Goal: Task Accomplishment & Management: Manage account settings

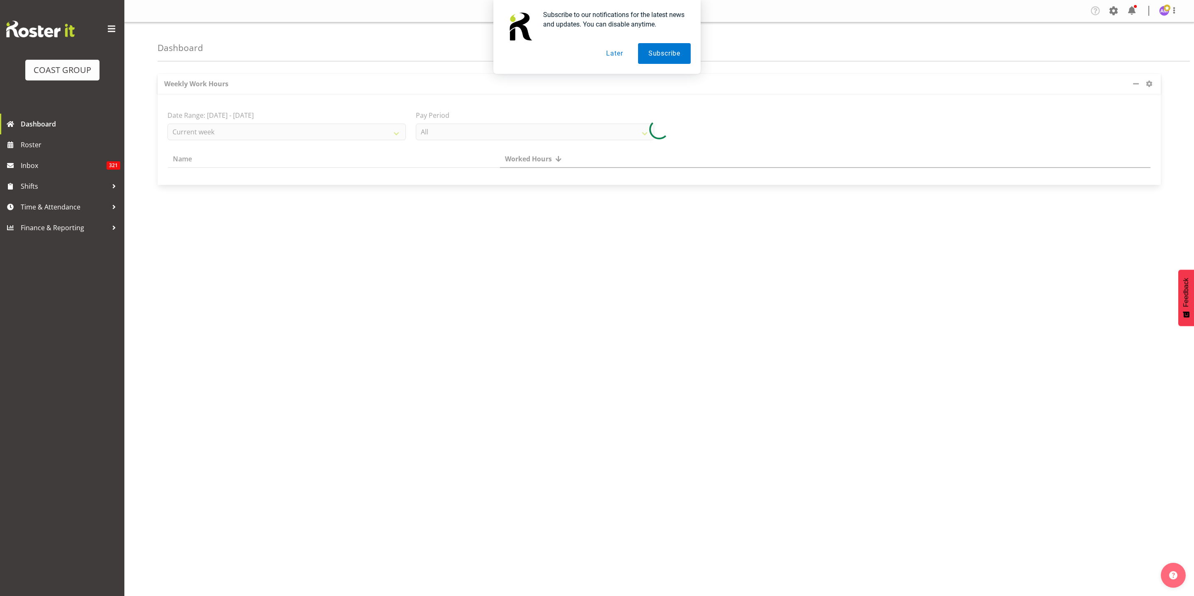
click at [617, 49] on button "Later" at bounding box center [614, 53] width 37 height 21
click at [44, 198] on link "Time & Attendance" at bounding box center [62, 207] width 124 height 21
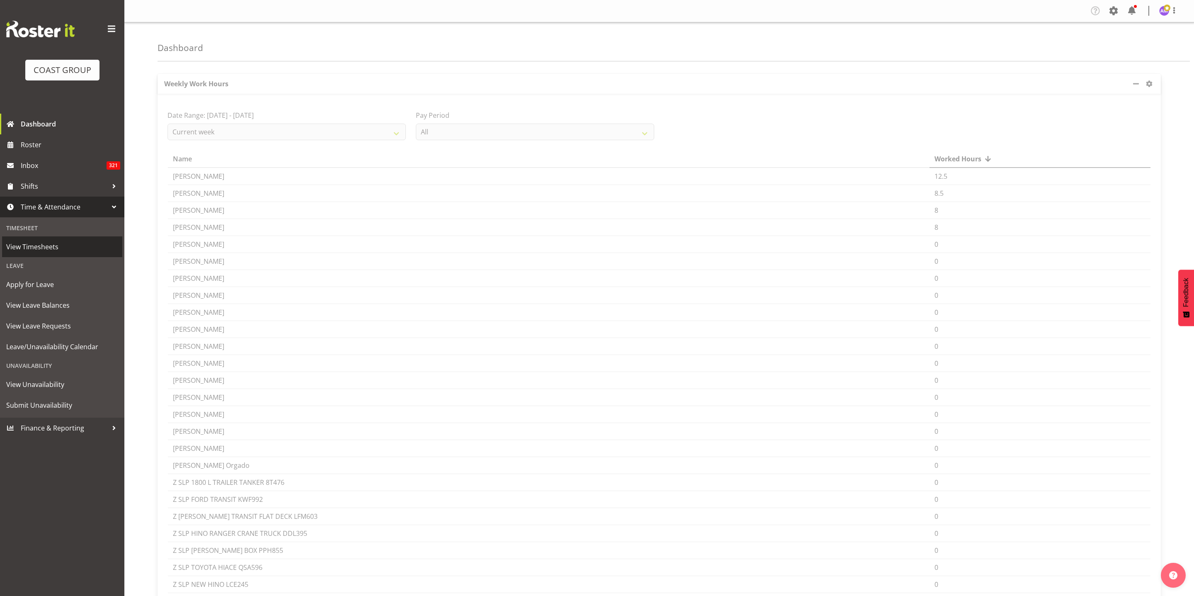
click at [61, 243] on span "View Timesheets" at bounding box center [62, 246] width 112 height 12
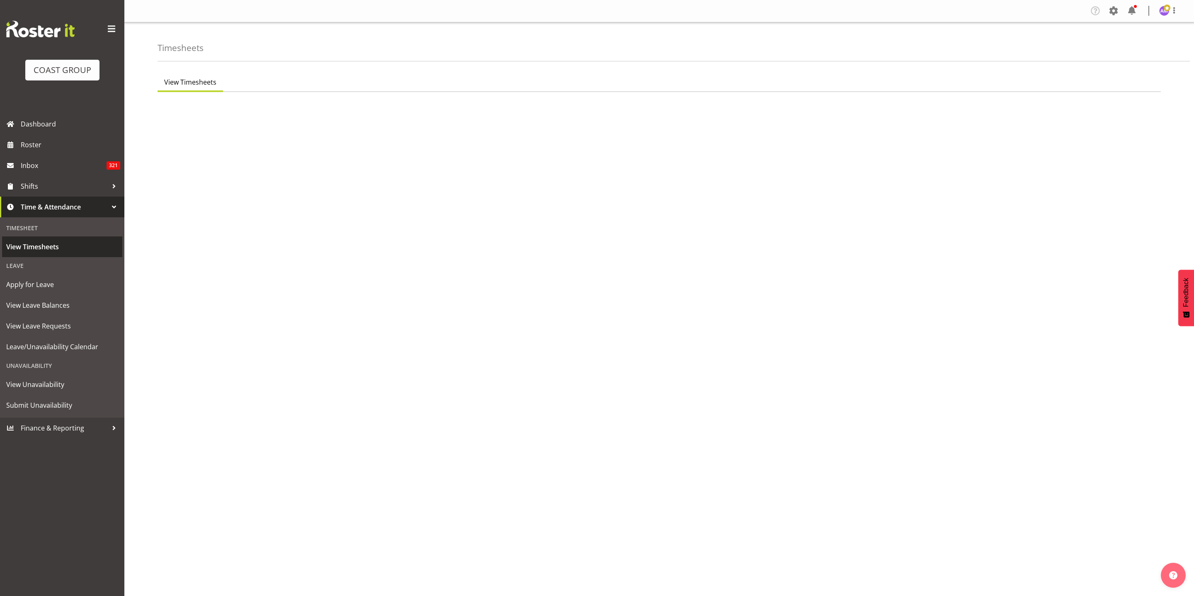
select select "8"
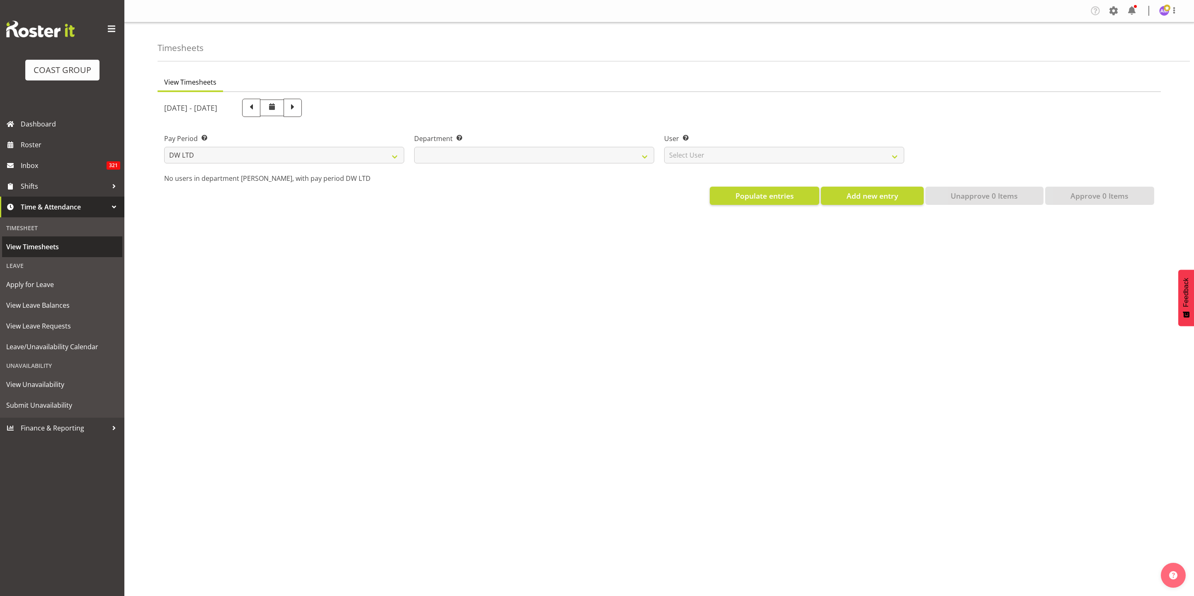
select select
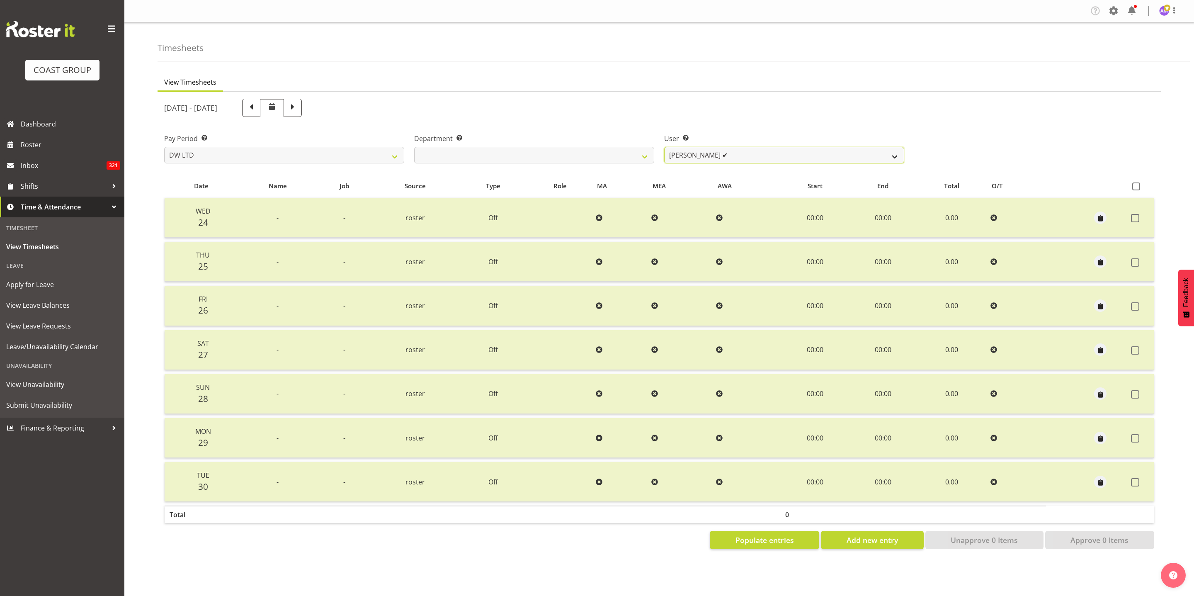
click at [763, 162] on select "Andrew McFadzean ✔ James Maddock ✔ Jarrad Bullock ❌ Jonathan McNeill ✔ Katongo …" at bounding box center [784, 155] width 240 height 17
select select "1157"
click at [664, 147] on select "Andrew McFadzean ✔ James Maddock ✔ Jarrad Bullock ❌ Jonathan McNeill ✔ Katongo …" at bounding box center [784, 155] width 240 height 17
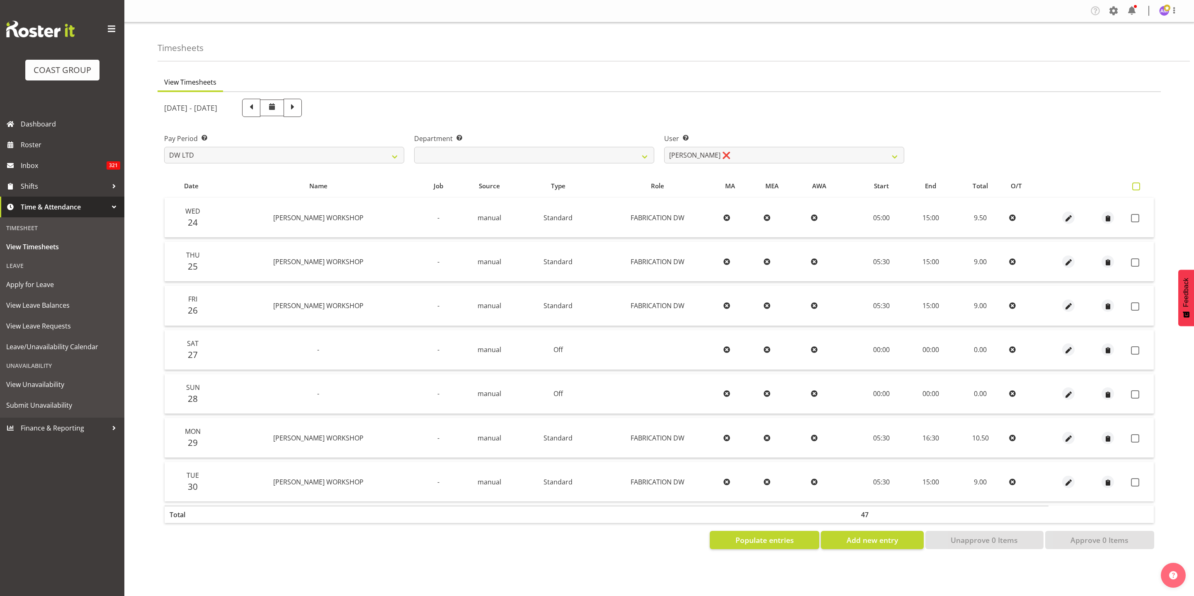
click at [1139, 186] on span at bounding box center [1136, 186] width 8 height 8
click at [1138, 186] on input "checkbox" at bounding box center [1134, 186] width 5 height 5
checkbox input "true"
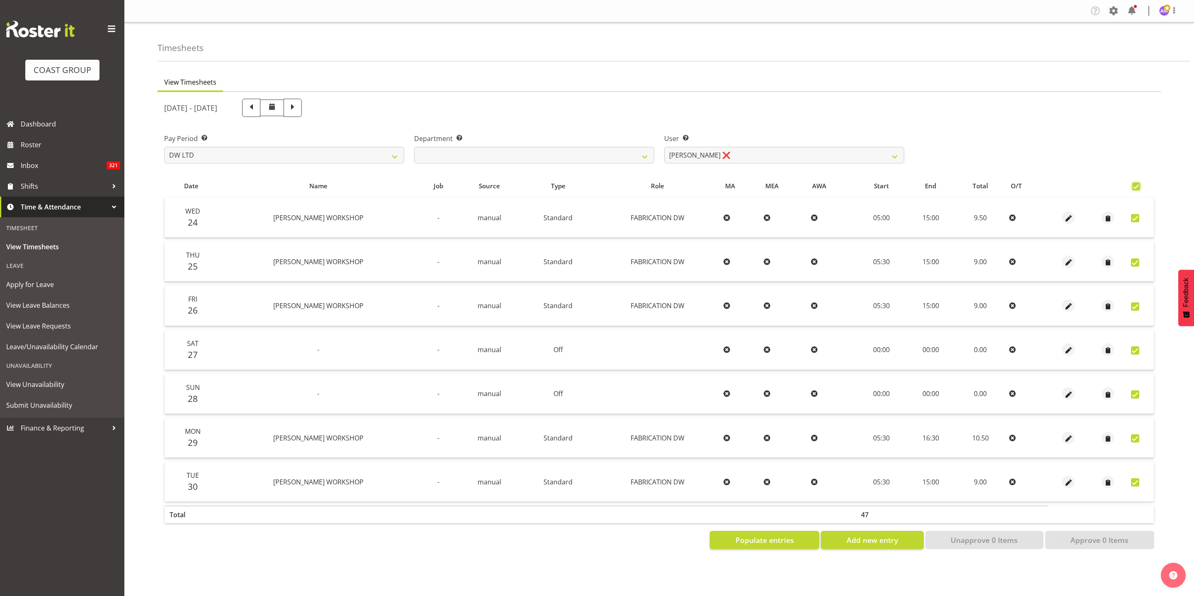
checkbox input "true"
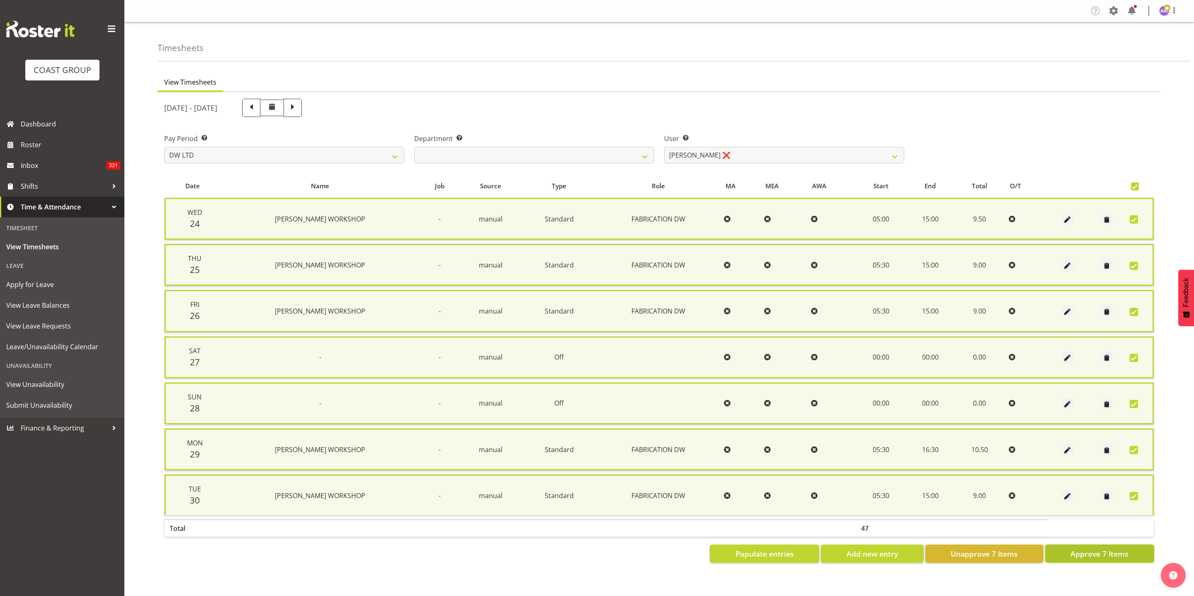
click at [1112, 544] on button "Approve 7 Items" at bounding box center [1099, 553] width 109 height 18
checkbox input "false"
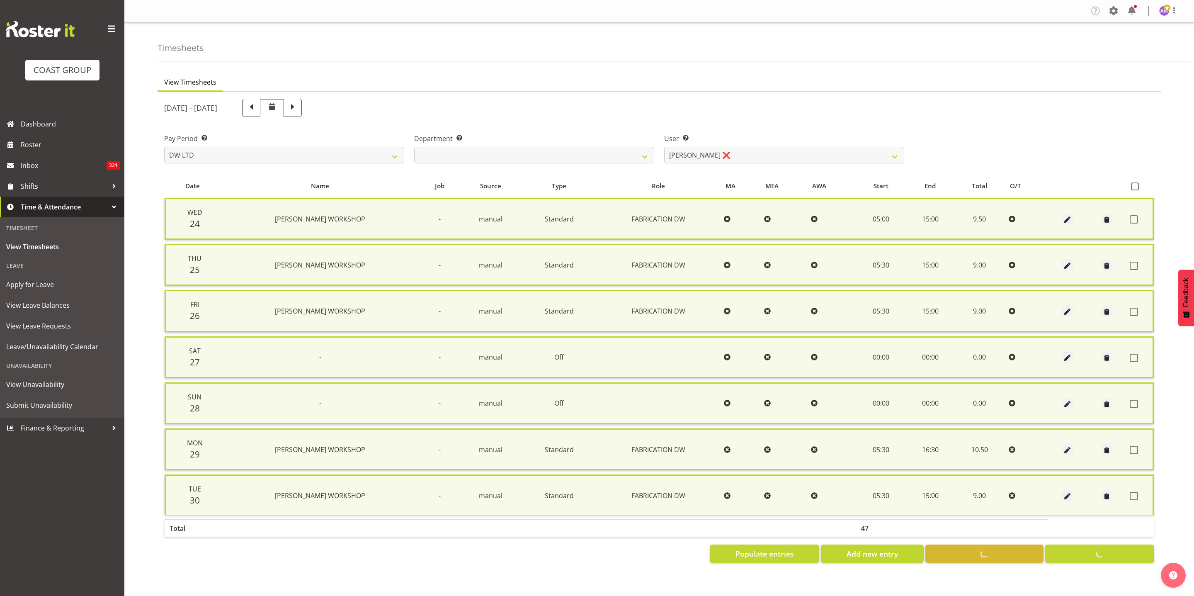
checkbox input "false"
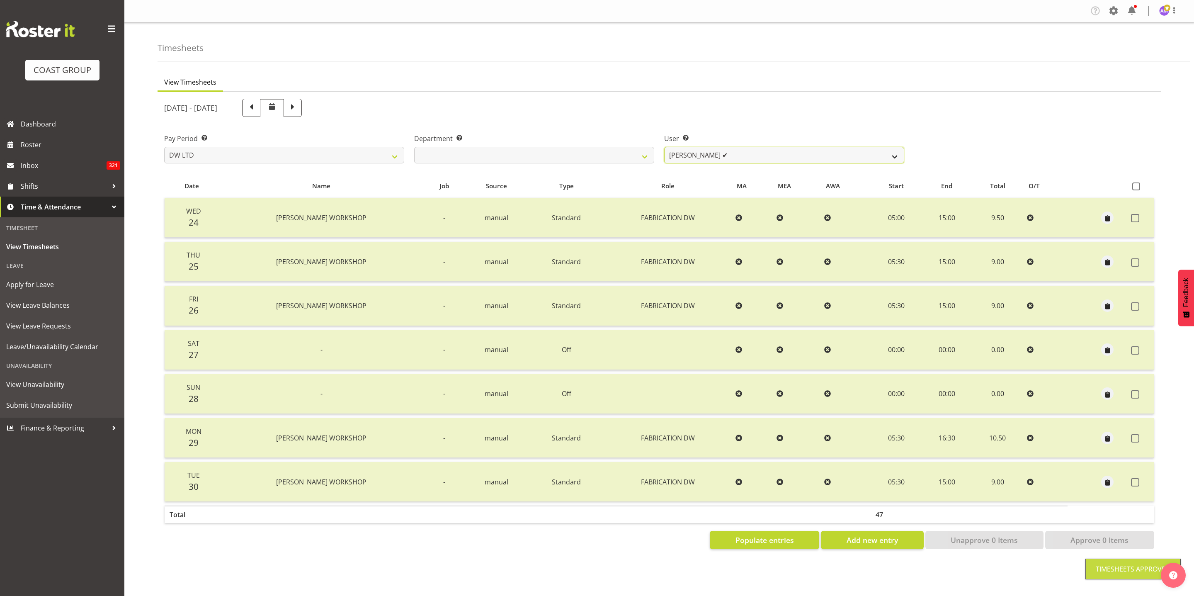
click at [740, 160] on select "Andrew McFadzean ✔ James Maddock ✔ Jarrad Bullock ✔ Jonathan McNeill ✔ Katongo …" at bounding box center [784, 155] width 240 height 17
click at [570, 159] on select "DW AKL DW AKL DESIGN DW AKL PRODUCTION" at bounding box center [534, 155] width 240 height 17
click at [414, 147] on select "DW AKL DW AKL DESIGN DW AKL PRODUCTION" at bounding box center [534, 155] width 240 height 17
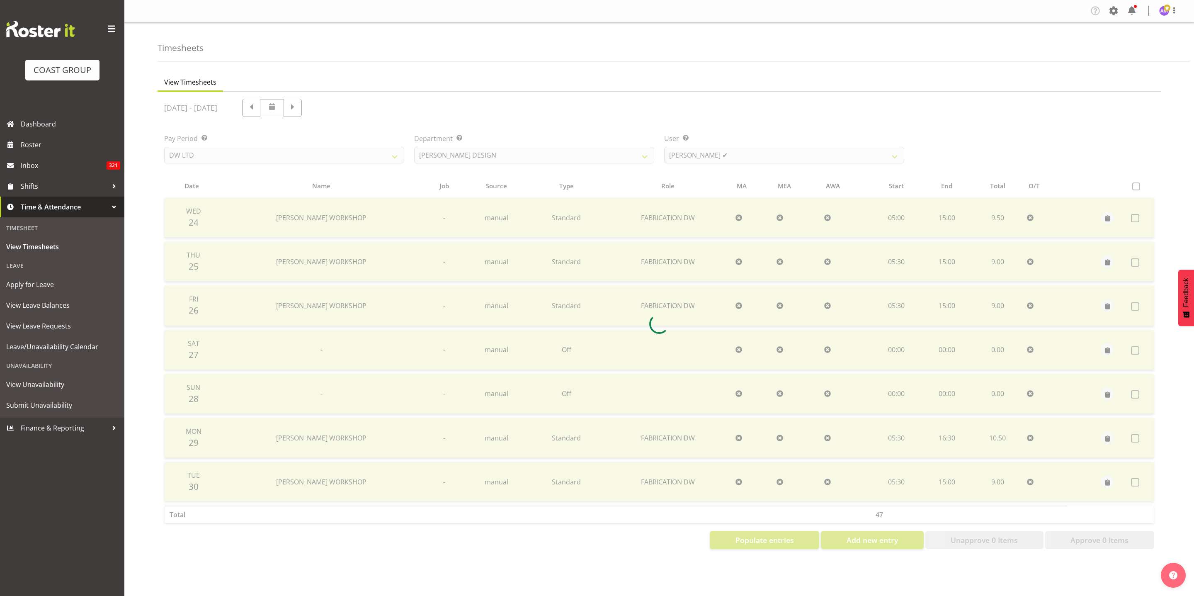
click at [715, 158] on div at bounding box center [659, 324] width 1003 height 464
click at [760, 157] on div at bounding box center [659, 324] width 1003 height 464
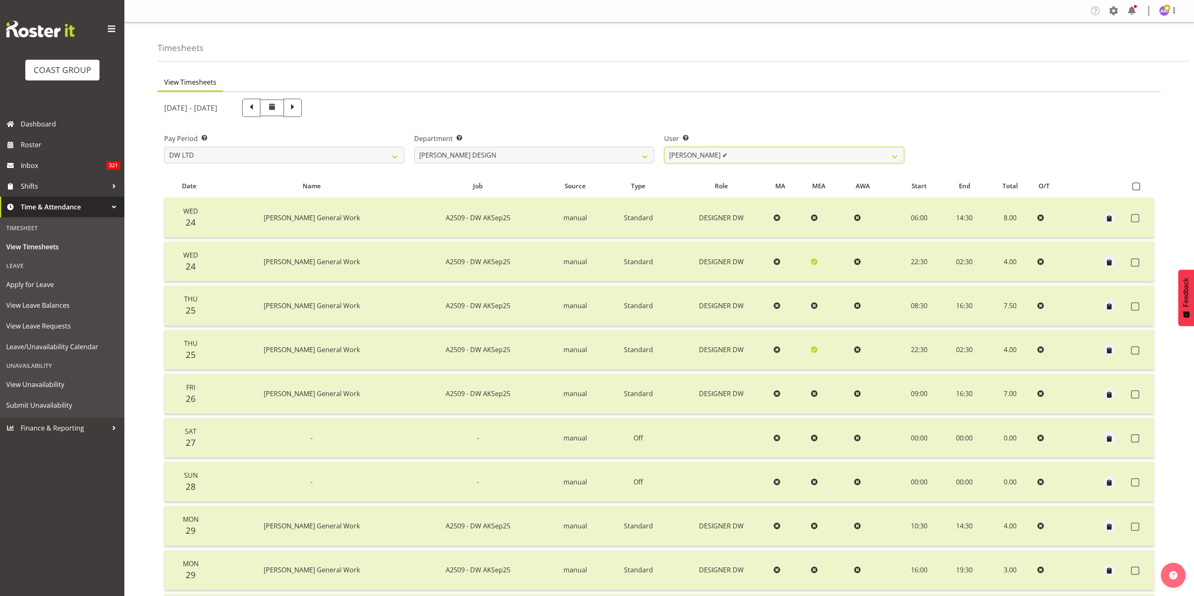
click at [760, 157] on select "Benjamin Thomas Geden ✔ Darren Shiu Lun Lau ✔" at bounding box center [784, 155] width 240 height 17
click at [566, 156] on select "DW AKL DW AKL DESIGN DW AKL PRODUCTION" at bounding box center [534, 155] width 240 height 17
click at [414, 147] on select "DW AKL DW AKL DESIGN DW AKL PRODUCTION" at bounding box center [534, 155] width 240 height 17
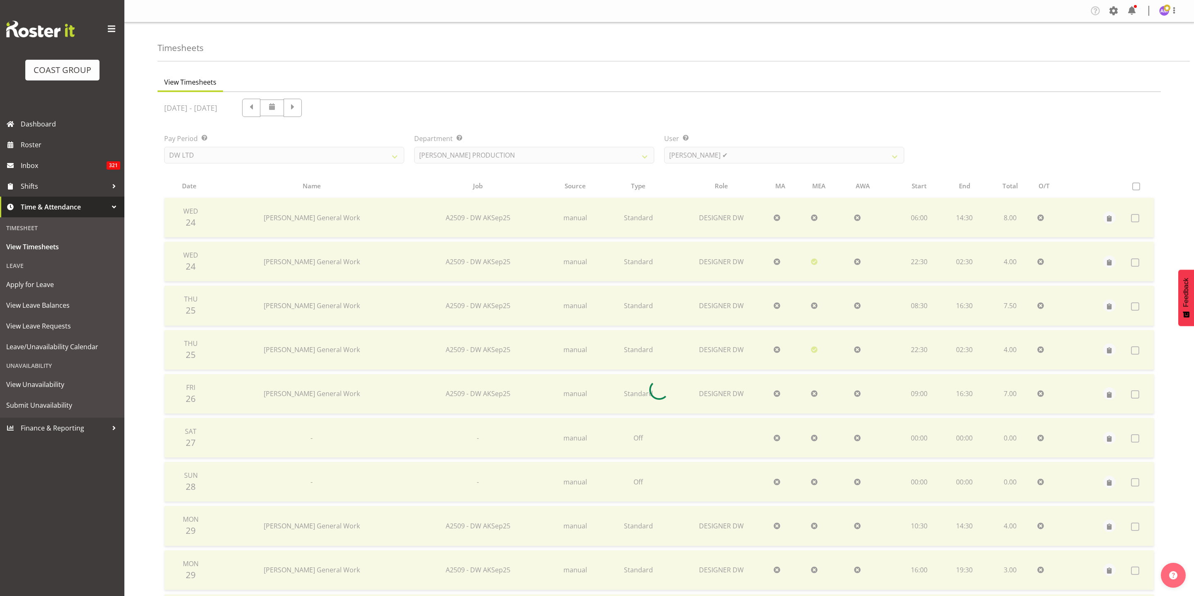
click at [787, 158] on div at bounding box center [659, 390] width 1003 height 596
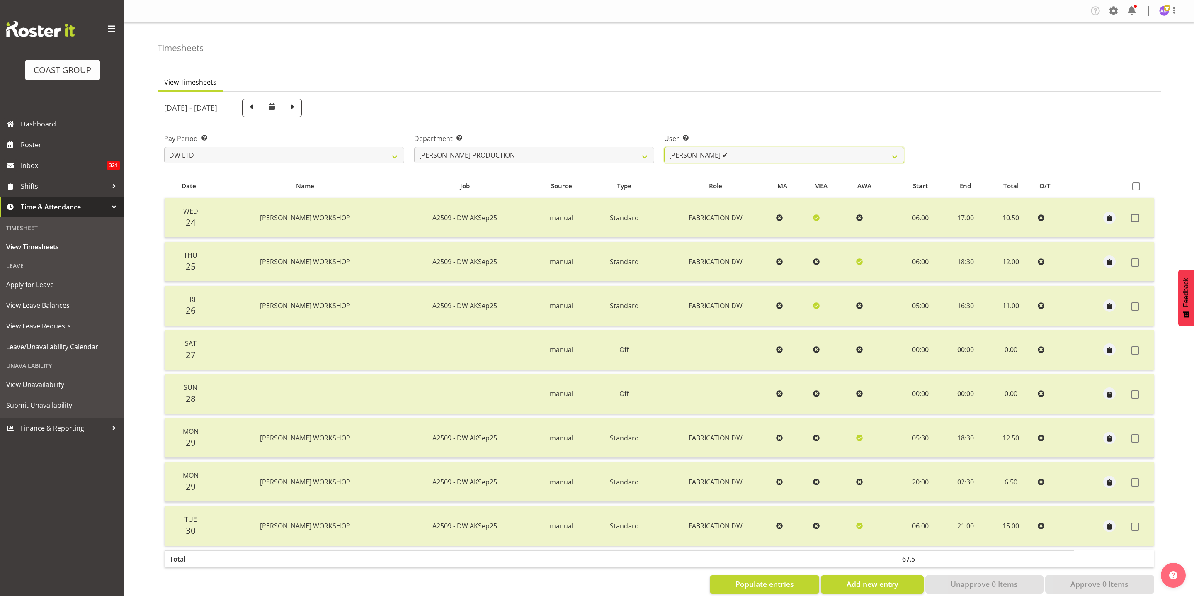
click at [787, 158] on select "Peter Lee ✔" at bounding box center [784, 155] width 240 height 17
click at [485, 151] on select "DW AKL DW AKL DESIGN DW AKL PRODUCTION" at bounding box center [534, 155] width 240 height 17
click at [414, 147] on select "DW AKL DW AKL DESIGN DW AKL PRODUCTION" at bounding box center [534, 155] width 240 height 17
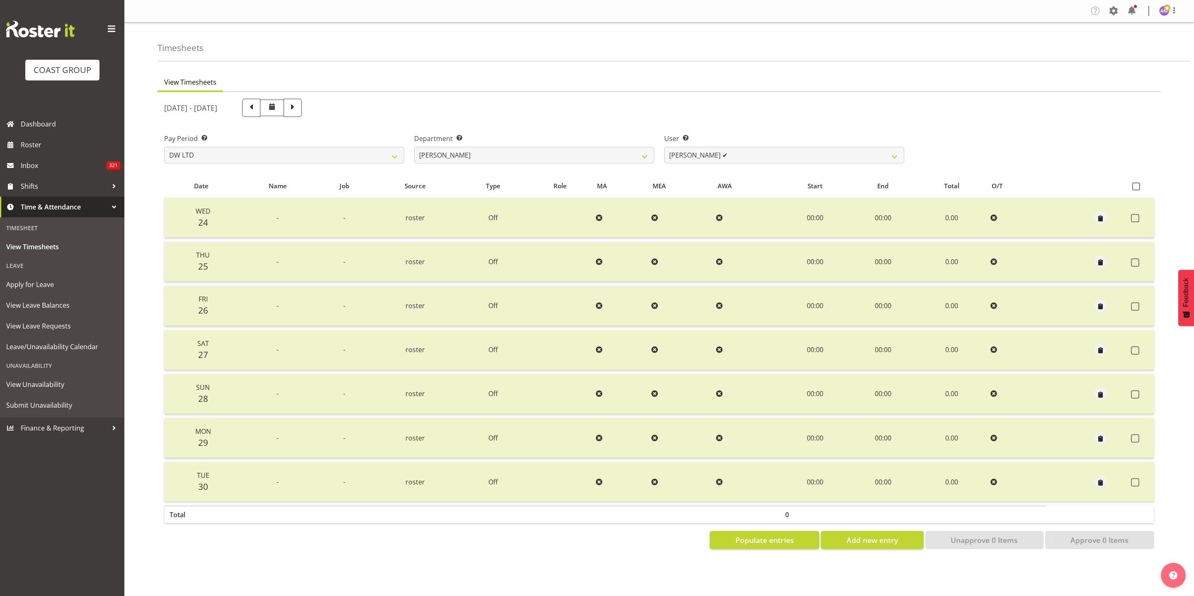
click at [734, 164] on div "User Select user. Note: This is filtered down by the previous two drop-down ite…" at bounding box center [784, 145] width 250 height 46
click at [723, 154] on select "Andrew McFadzean ✔ James Maddock ✔ Jarrad Bullock ✔ Jonathan McNeill ✔ Katongo …" at bounding box center [784, 155] width 240 height 17
click at [566, 144] on div "Department Select which department you would like to view. DW AKL DW AKL DESIGN…" at bounding box center [534, 148] width 240 height 30
click at [567, 149] on select "DW AKL DW AKL DESIGN DW AKL PRODUCTION" at bounding box center [534, 155] width 240 height 17
click at [414, 147] on select "DW AKL DW AKL DESIGN DW AKL PRODUCTION" at bounding box center [534, 155] width 240 height 17
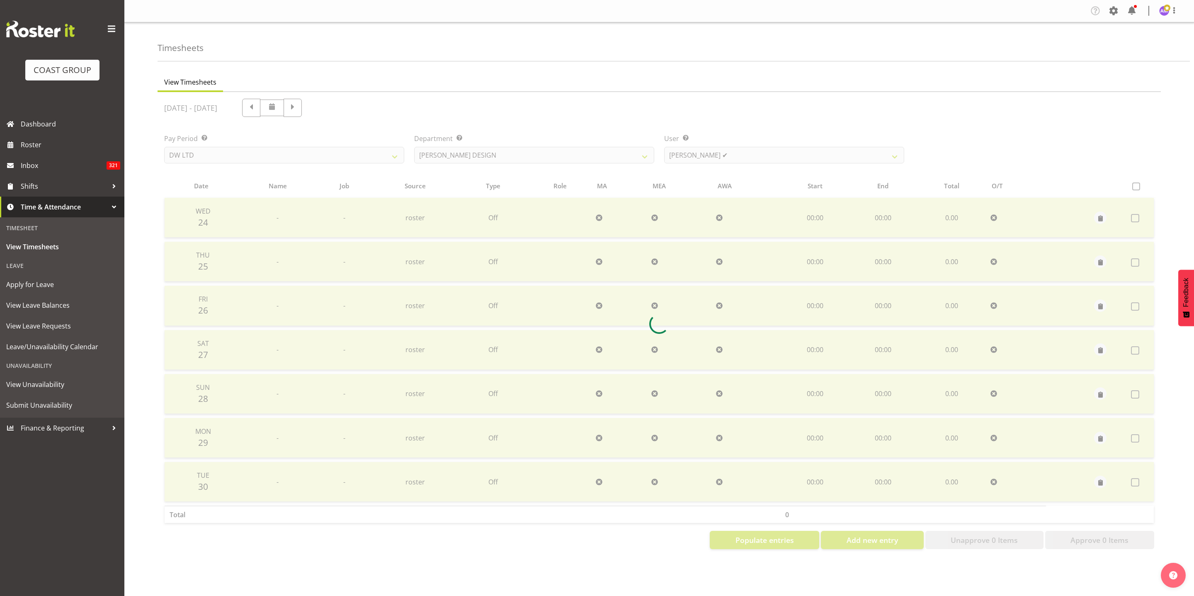
click at [729, 157] on div at bounding box center [659, 324] width 1003 height 464
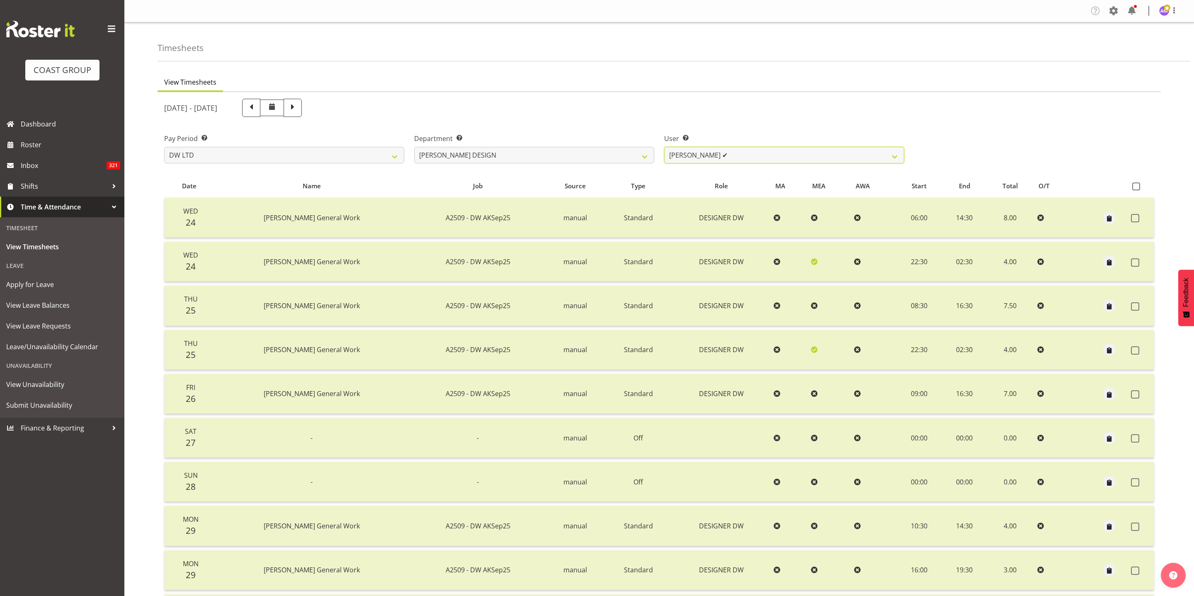
click at [758, 155] on select "Benjamin Thomas Geden ✔ Darren Shiu Lun Lau ✔" at bounding box center [784, 155] width 240 height 17
click at [547, 151] on select "DW AKL DW AKL DESIGN DW AKL PRODUCTION" at bounding box center [534, 155] width 240 height 17
click at [414, 147] on select "DW AKL DW AKL DESIGN DW AKL PRODUCTION" at bounding box center [534, 155] width 240 height 17
click at [538, 163] on select "DW AKL DW AKL DESIGN DW AKL PRODUCTION" at bounding box center [534, 155] width 240 height 17
select select "144"
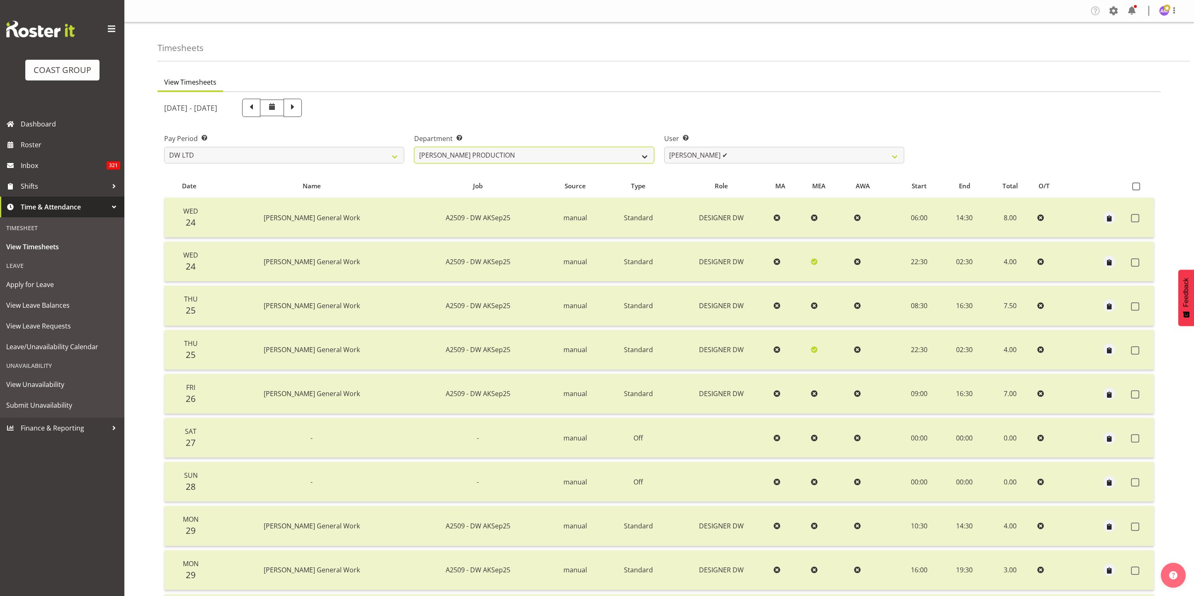
click at [414, 147] on select "DW AKL DW AKL DESIGN DW AKL PRODUCTION" at bounding box center [534, 155] width 240 height 17
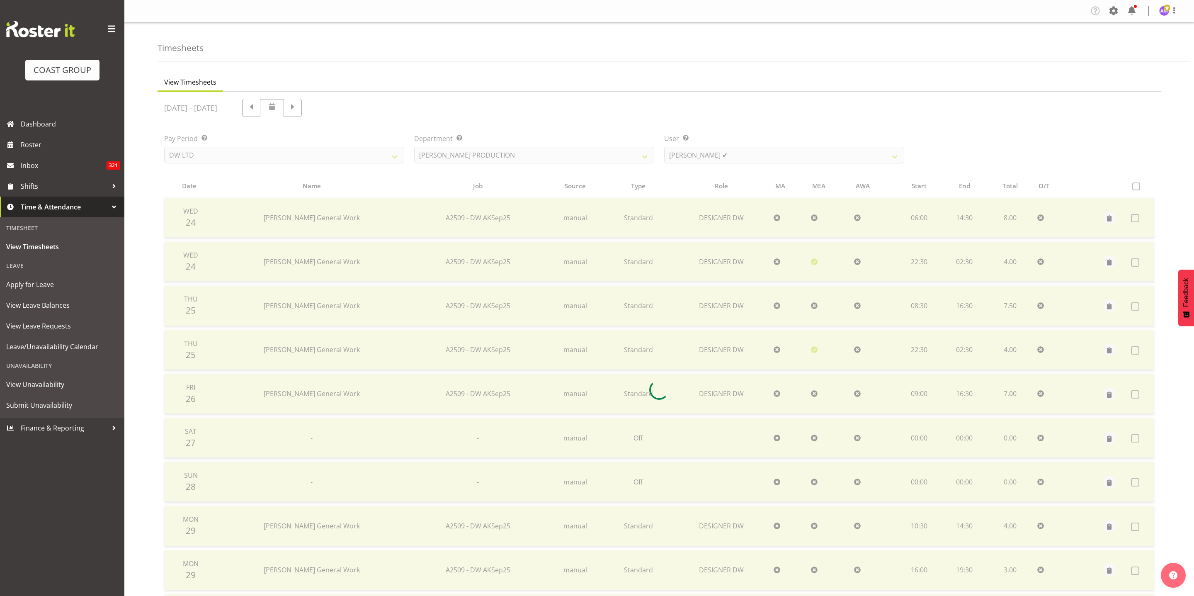
click at [721, 164] on div at bounding box center [659, 390] width 1003 height 596
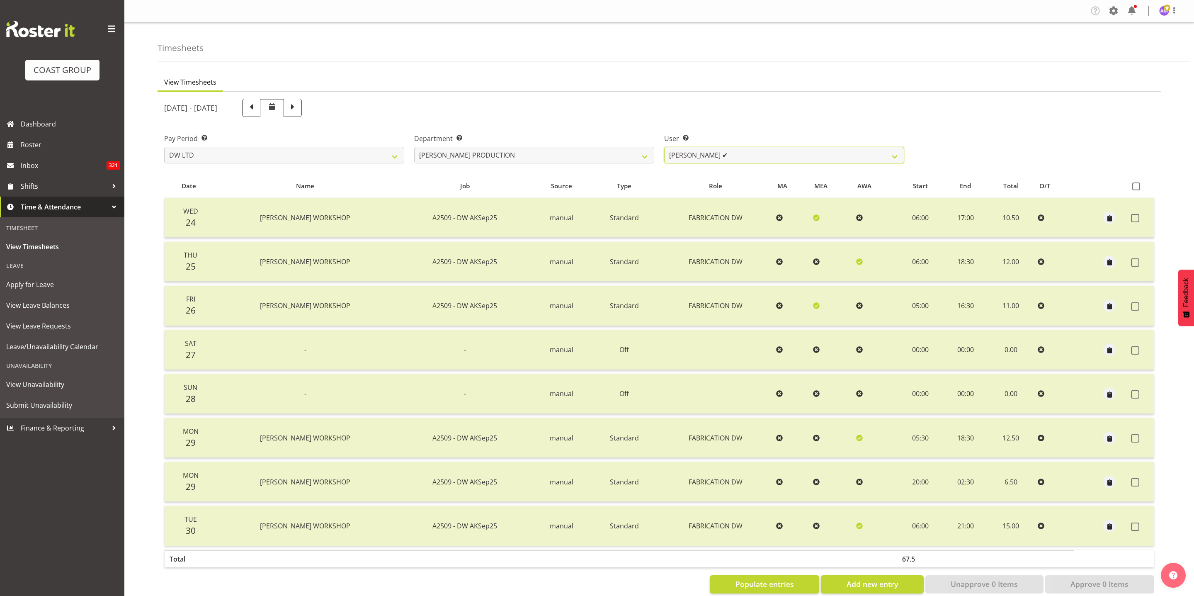
click at [724, 155] on select "Peter Lee ✔" at bounding box center [784, 155] width 240 height 17
drag, startPoint x: 609, startPoint y: 112, endPoint x: 499, endPoint y: 132, distance: 112.6
click at [609, 112] on div "September 24th - September 30th 2025" at bounding box center [534, 108] width 740 height 18
click at [478, 124] on div "Department Select which department you would like to view. DW AKL DW AKL DESIGN…" at bounding box center [534, 145] width 250 height 46
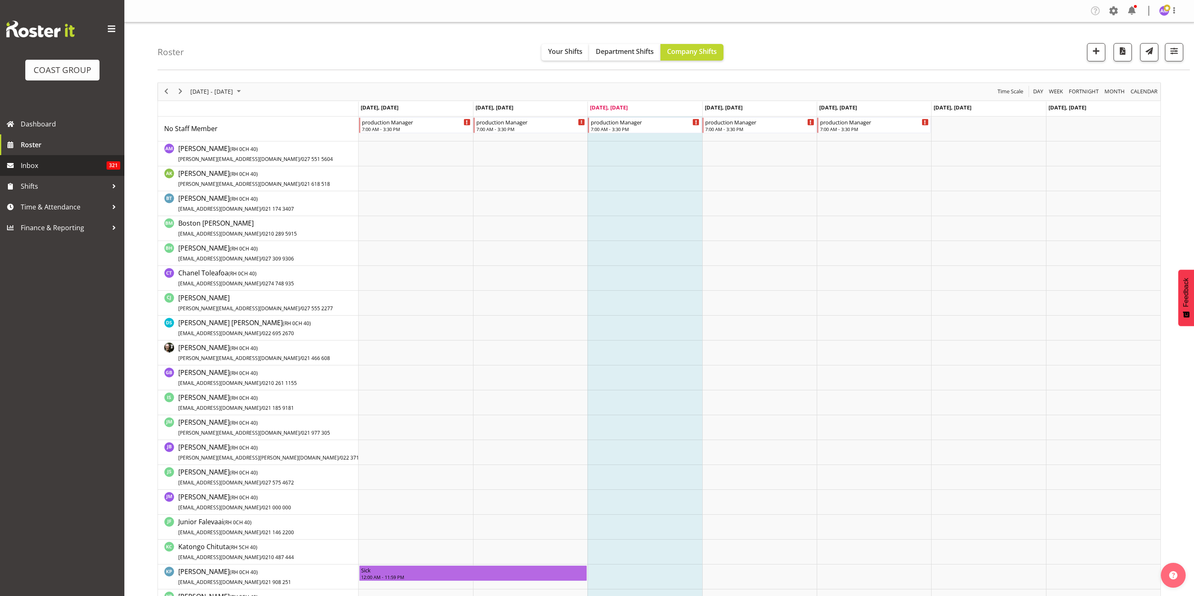
click at [46, 165] on span "Inbox" at bounding box center [64, 165] width 86 height 12
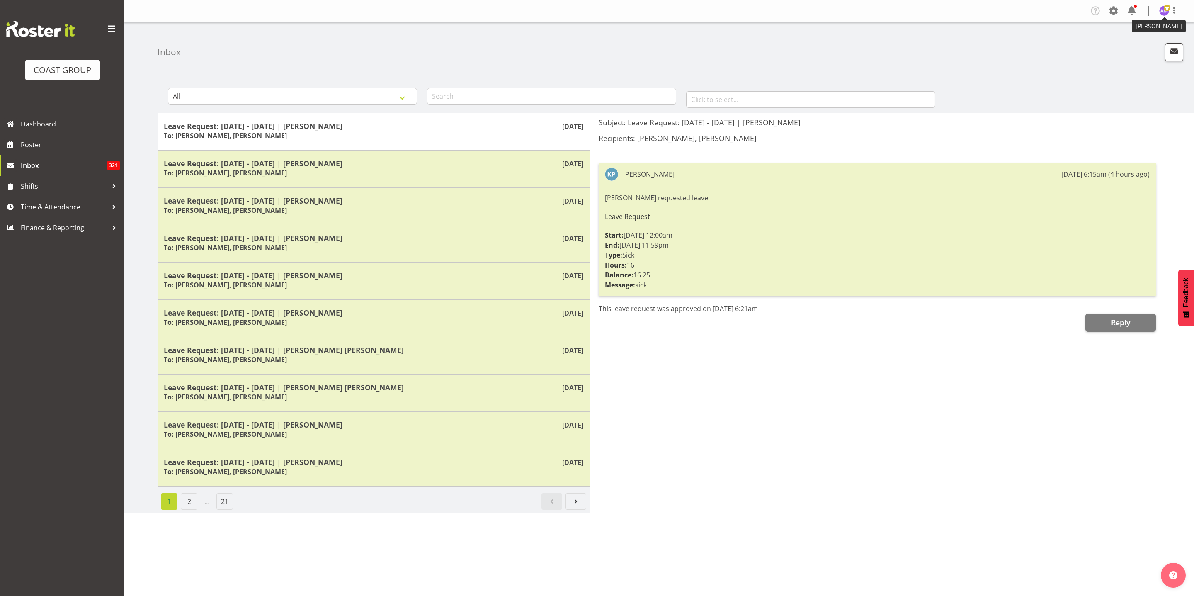
click at [1167, 12] on img at bounding box center [1164, 11] width 10 height 10
click at [1121, 47] on link "Log Out" at bounding box center [1139, 43] width 80 height 15
